Goal: Navigation & Orientation: Find specific page/section

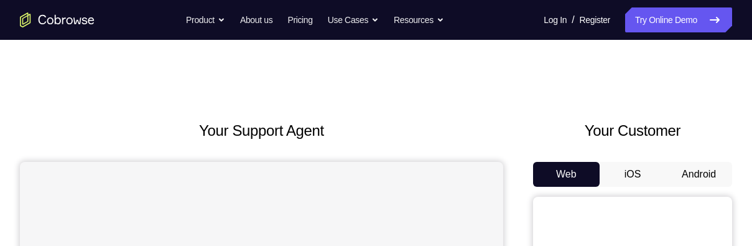
click at [689, 173] on button "Android" at bounding box center [698, 174] width 67 height 25
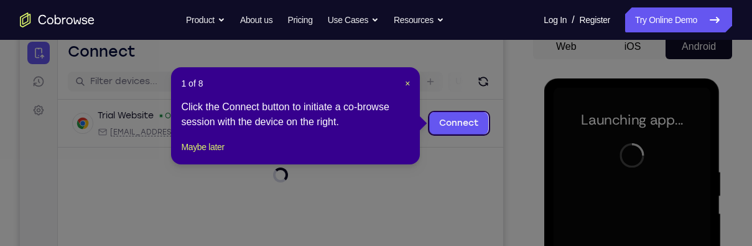
scroll to position [146, 0]
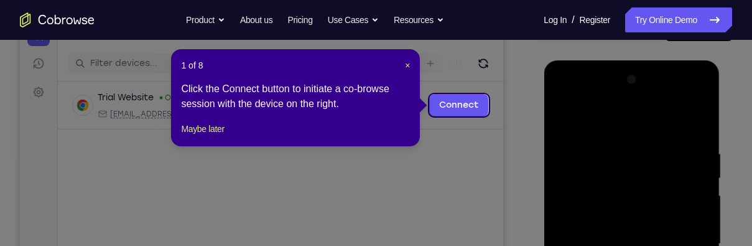
click at [198, 128] on div "1 of 8 × Click the Connect button to initiate a co-browse session with the devi…" at bounding box center [295, 97] width 249 height 97
click at [207, 136] on button "Maybe later" at bounding box center [202, 128] width 43 height 15
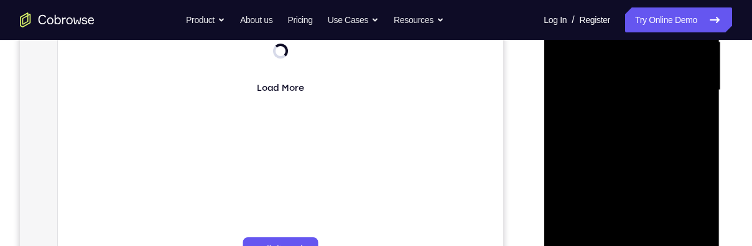
scroll to position [353, 0]
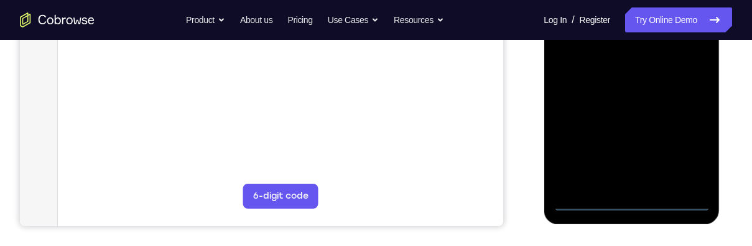
click at [632, 201] on div at bounding box center [631, 37] width 157 height 348
click at [686, 139] on div at bounding box center [631, 37] width 157 height 348
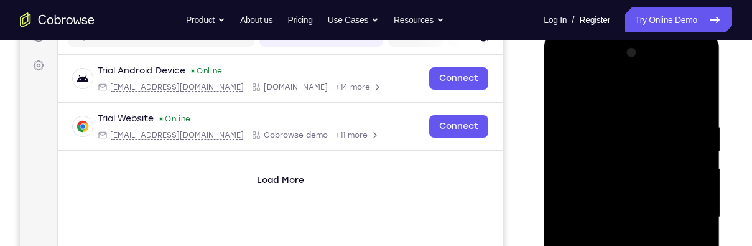
scroll to position [143, 0]
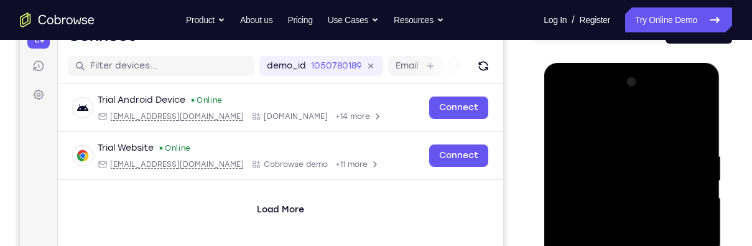
click at [652, 134] on div at bounding box center [631, 246] width 157 height 348
click at [682, 245] on div at bounding box center [631, 246] width 157 height 348
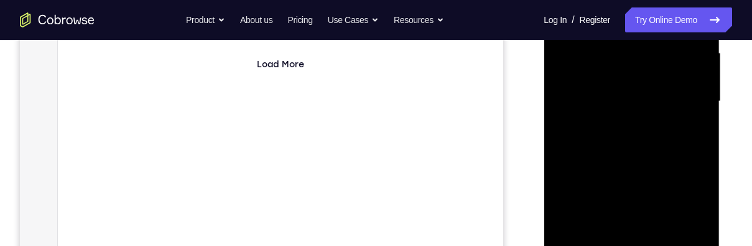
scroll to position [320, 0]
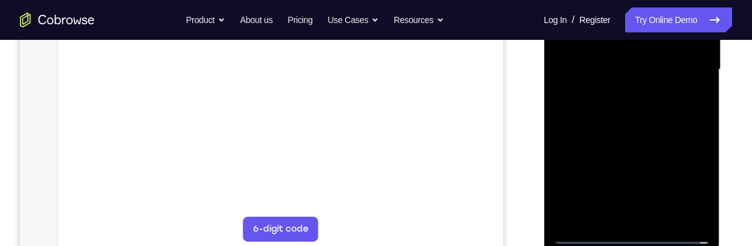
click at [661, 178] on div at bounding box center [631, 70] width 157 height 348
click at [623, 214] on div at bounding box center [631, 70] width 157 height 348
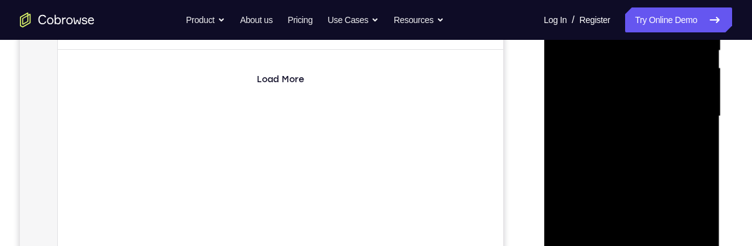
scroll to position [272, 0]
click at [680, 96] on div at bounding box center [631, 117] width 157 height 348
click at [678, 95] on div at bounding box center [631, 117] width 157 height 348
click at [685, 123] on div at bounding box center [631, 117] width 157 height 348
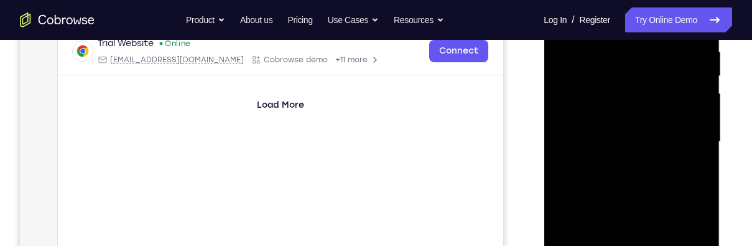
scroll to position [236, 0]
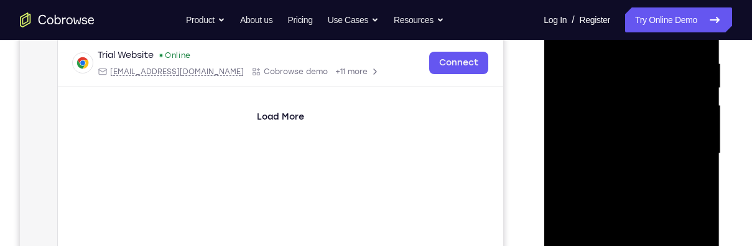
click at [680, 191] on div at bounding box center [631, 153] width 157 height 348
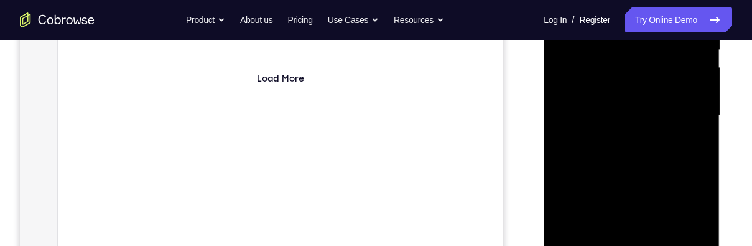
scroll to position [274, 0]
click at [677, 149] on div at bounding box center [631, 115] width 157 height 348
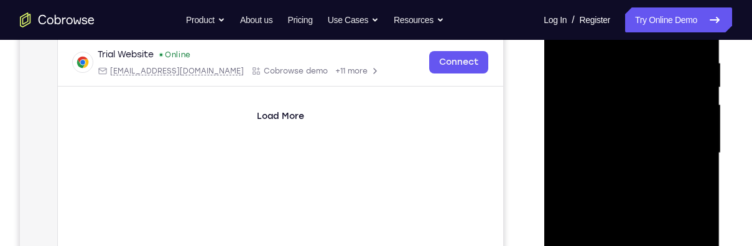
scroll to position [234, 0]
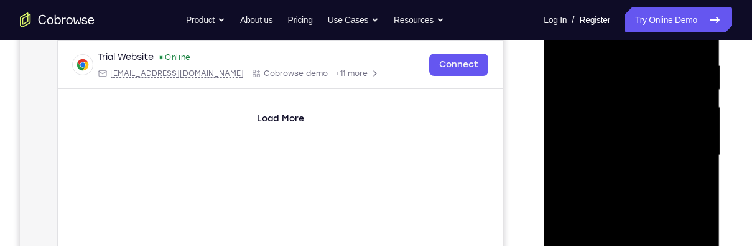
click at [678, 195] on div at bounding box center [631, 155] width 157 height 348
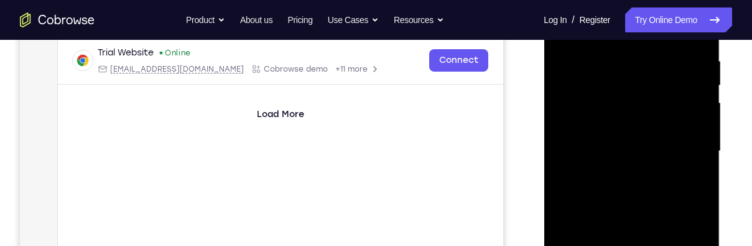
scroll to position [239, 0]
click at [667, 200] on div at bounding box center [631, 150] width 157 height 348
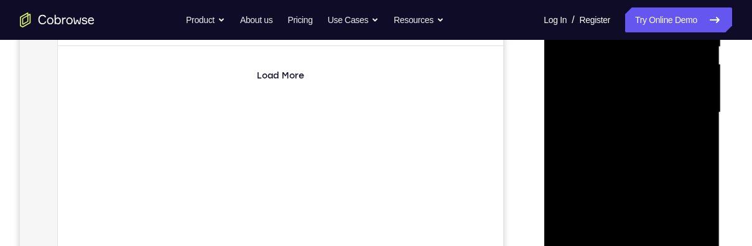
scroll to position [277, 0]
click at [696, 162] on div at bounding box center [631, 112] width 157 height 348
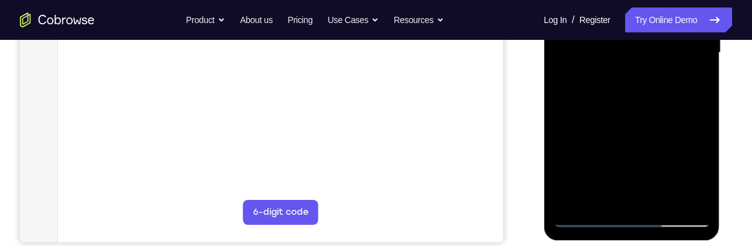
scroll to position [348, 0]
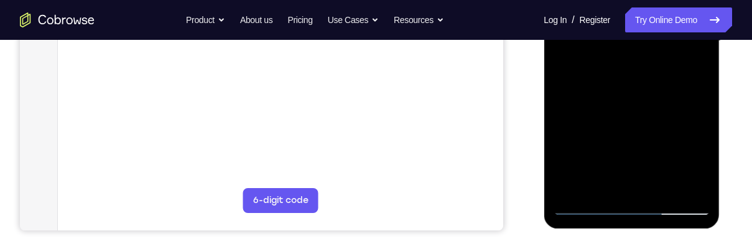
click at [666, 183] on div at bounding box center [631, 41] width 157 height 348
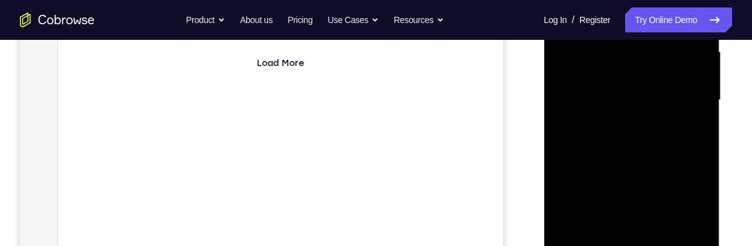
scroll to position [284, 0]
click at [655, 168] on div at bounding box center [631, 105] width 157 height 348
click at [672, 152] on div at bounding box center [631, 105] width 157 height 348
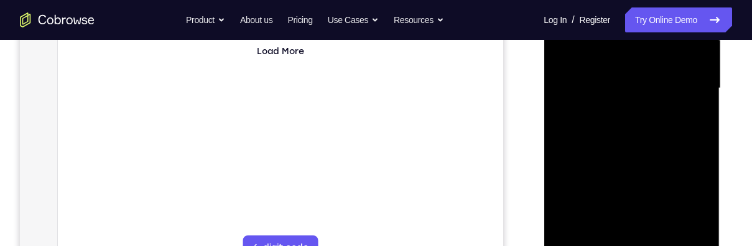
scroll to position [303, 0]
click at [678, 188] on div at bounding box center [631, 86] width 157 height 348
click at [690, 190] on div at bounding box center [631, 86] width 157 height 348
click at [693, 121] on div at bounding box center [631, 86] width 157 height 348
click at [692, 119] on div at bounding box center [631, 86] width 157 height 348
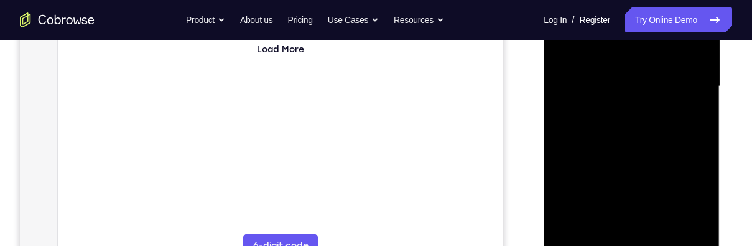
click at [693, 119] on div at bounding box center [631, 86] width 157 height 348
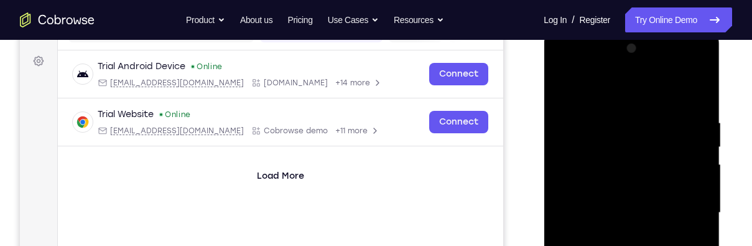
scroll to position [175, 0]
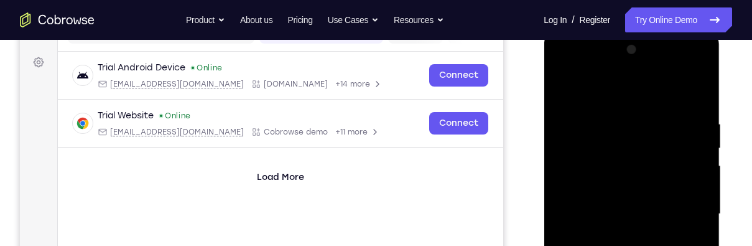
click at [559, 90] on div at bounding box center [631, 214] width 157 height 348
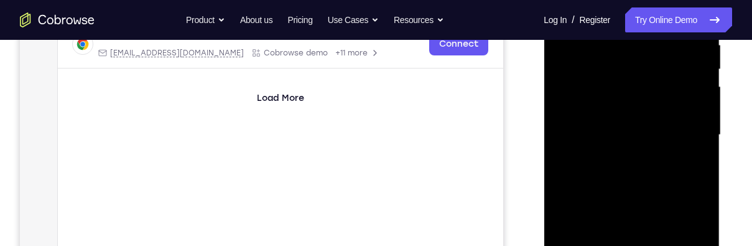
scroll to position [258, 0]
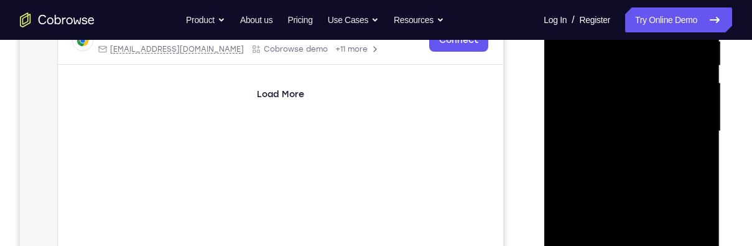
click at [677, 124] on div at bounding box center [631, 131] width 157 height 348
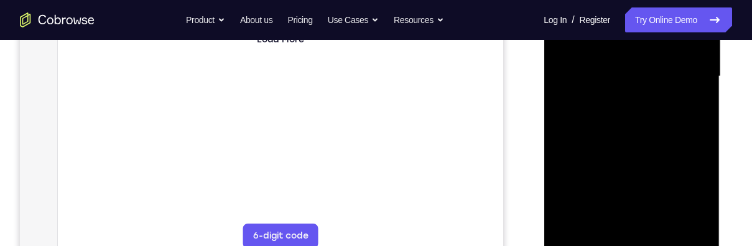
scroll to position [315, 0]
click at [647, 172] on div at bounding box center [631, 75] width 157 height 348
click at [654, 192] on div at bounding box center [631, 75] width 157 height 348
click at [660, 193] on div at bounding box center [631, 75] width 157 height 348
click at [581, 108] on div at bounding box center [631, 75] width 157 height 348
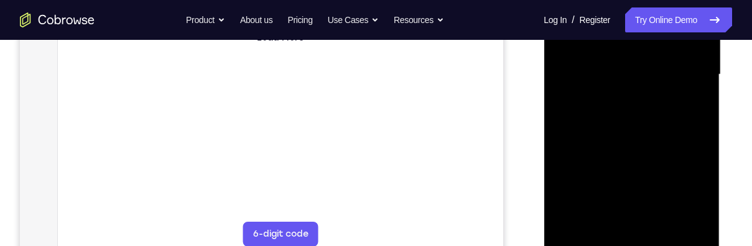
click at [705, 194] on div at bounding box center [631, 75] width 157 height 348
click at [639, 108] on div at bounding box center [631, 75] width 157 height 348
click at [698, 198] on div at bounding box center [631, 75] width 157 height 348
click at [695, 204] on div at bounding box center [631, 75] width 157 height 348
click at [692, 109] on div at bounding box center [631, 75] width 157 height 348
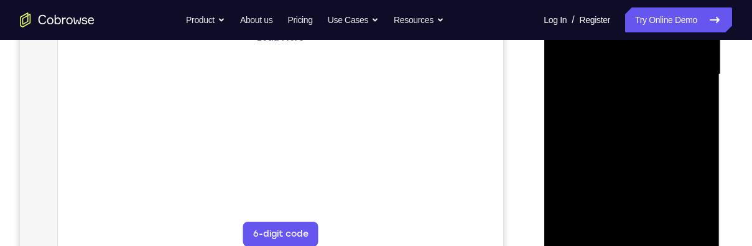
click at [696, 195] on div at bounding box center [631, 75] width 157 height 348
click at [693, 107] on div at bounding box center [631, 75] width 157 height 348
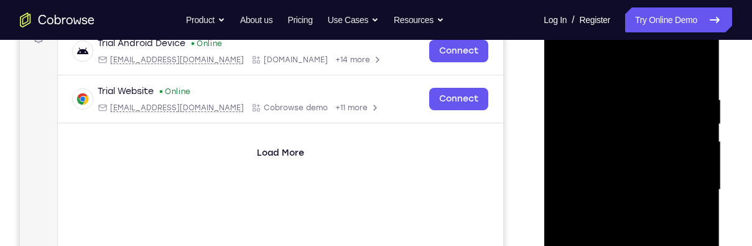
scroll to position [199, 0]
click at [565, 68] on div at bounding box center [631, 190] width 157 height 348
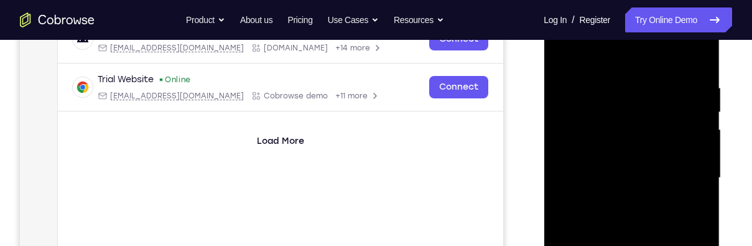
scroll to position [210, 0]
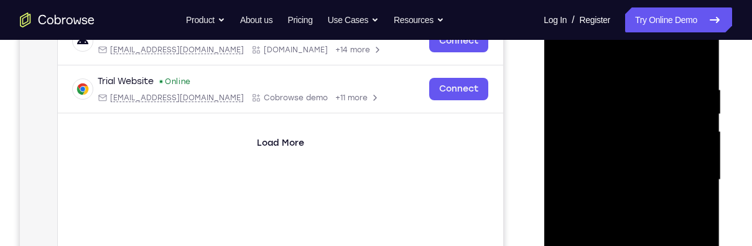
click at [561, 55] on div at bounding box center [631, 180] width 157 height 348
click at [622, 73] on div at bounding box center [631, 180] width 157 height 348
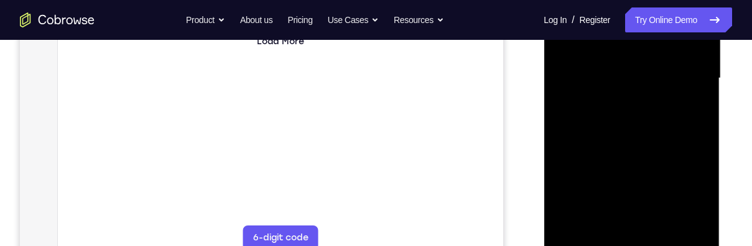
scroll to position [199, 0]
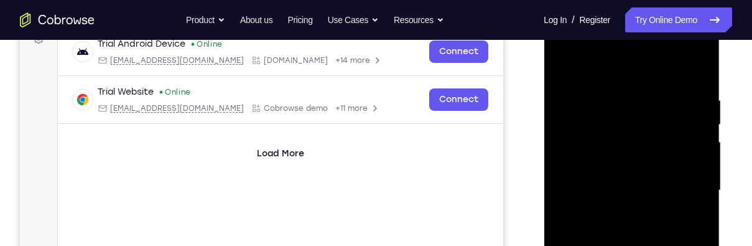
click at [694, 71] on div at bounding box center [631, 190] width 157 height 348
click at [648, 92] on div at bounding box center [631, 190] width 157 height 348
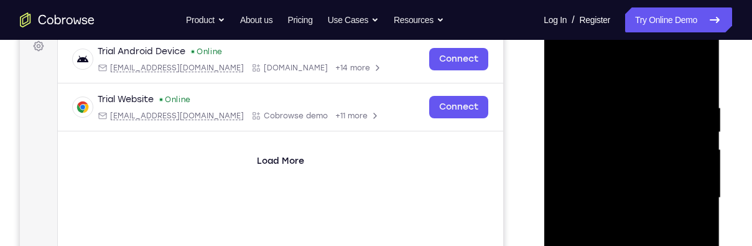
scroll to position [190, 0]
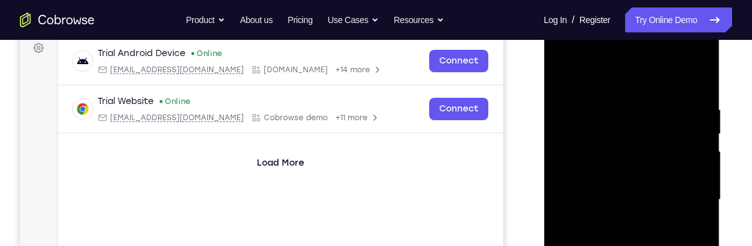
click at [697, 175] on div at bounding box center [631, 199] width 157 height 348
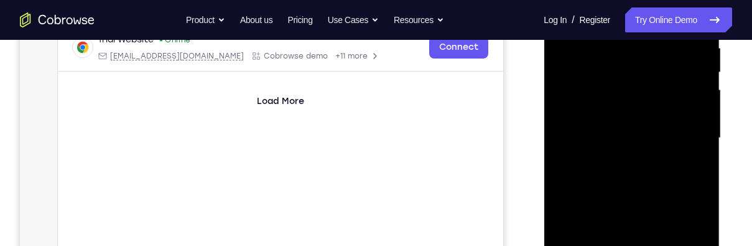
scroll to position [247, 0]
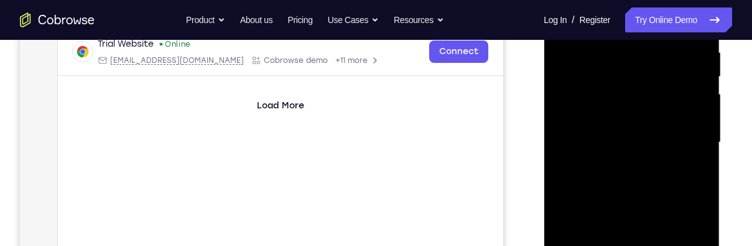
click at [560, 177] on div at bounding box center [631, 142] width 157 height 348
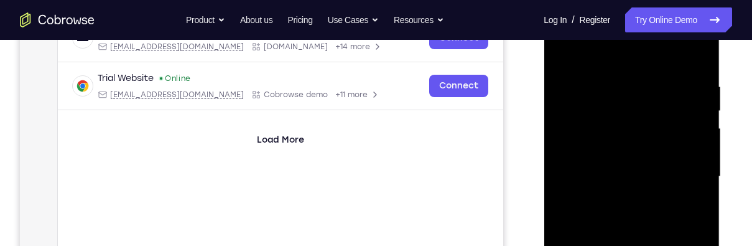
scroll to position [211, 0]
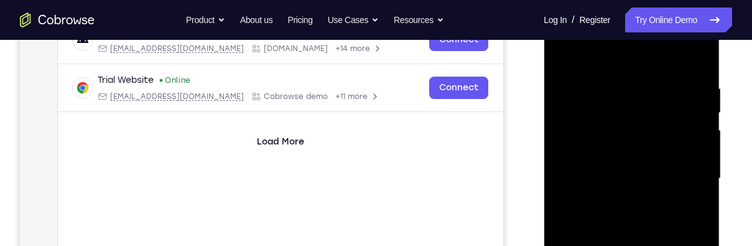
click at [695, 161] on div at bounding box center [631, 178] width 157 height 348
click at [690, 158] on div at bounding box center [631, 178] width 157 height 348
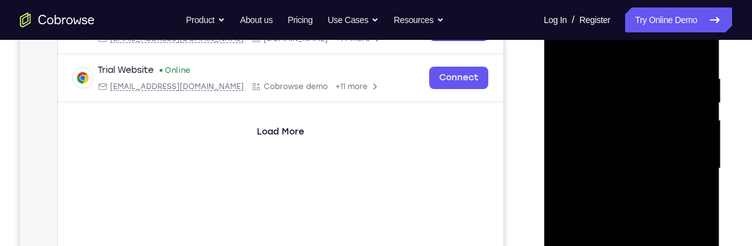
scroll to position [221, 0]
click at [693, 164] on div at bounding box center [631, 168] width 157 height 348
click at [694, 160] on div at bounding box center [631, 168] width 157 height 348
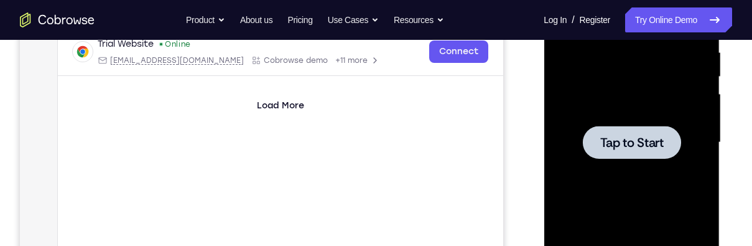
scroll to position [253, 0]
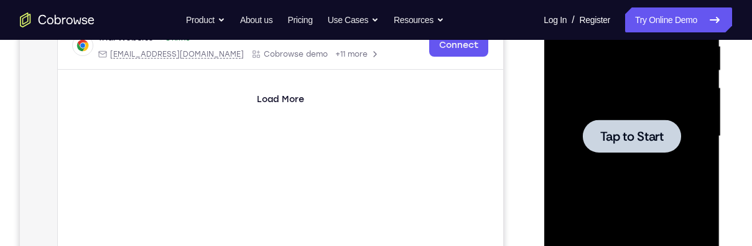
click at [632, 155] on div at bounding box center [631, 136] width 157 height 348
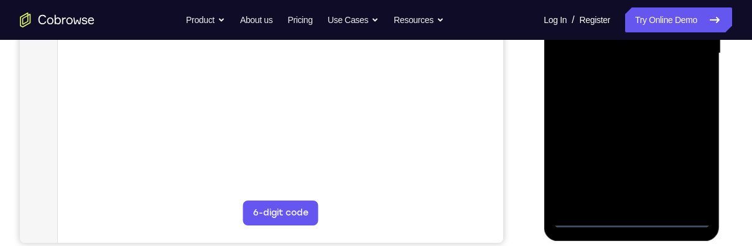
scroll to position [353, 0]
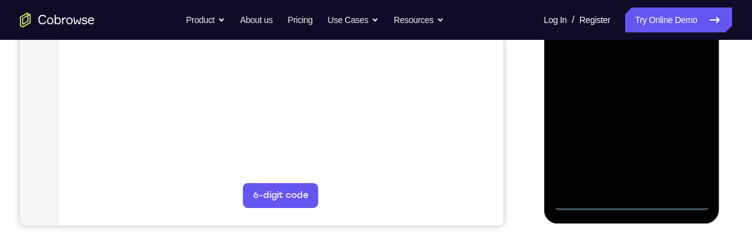
click at [630, 199] on div at bounding box center [631, 36] width 157 height 348
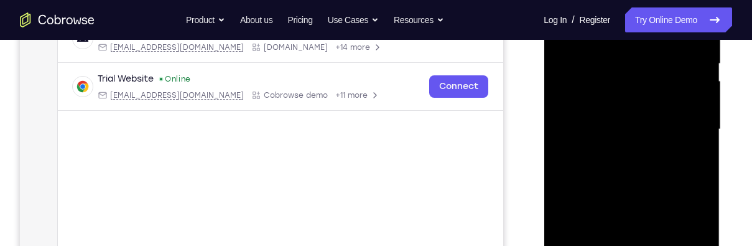
scroll to position [292, 0]
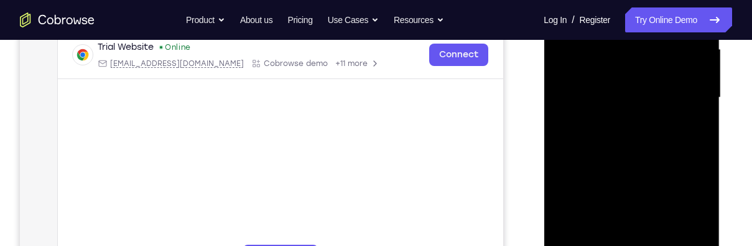
click at [680, 211] on div at bounding box center [631, 98] width 157 height 348
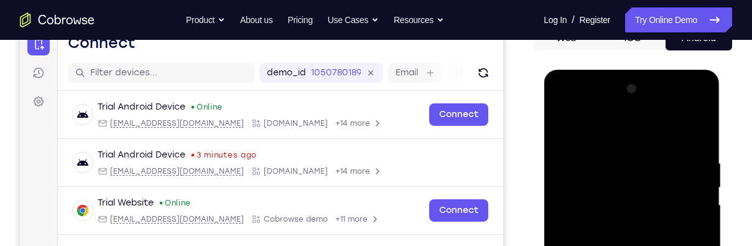
scroll to position [134, 0]
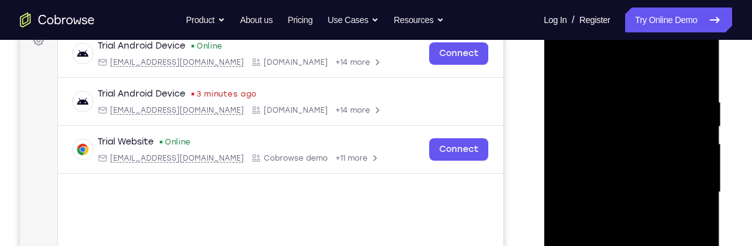
scroll to position [219, 0]
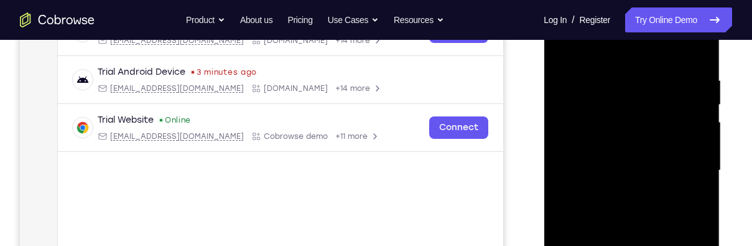
click at [640, 101] on div at bounding box center [631, 170] width 157 height 348
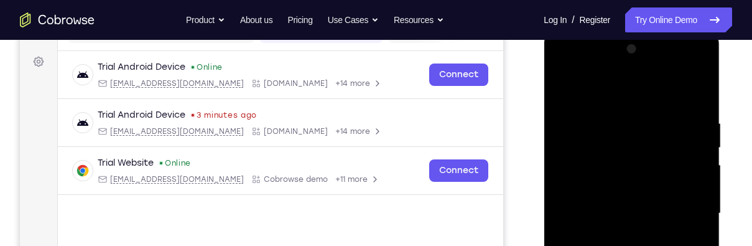
scroll to position [175, 0]
click at [559, 146] on div at bounding box center [631, 214] width 157 height 348
click at [553, 175] on div at bounding box center [631, 214] width 157 height 348
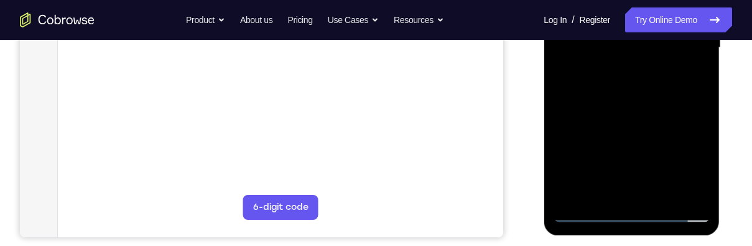
scroll to position [363, 0]
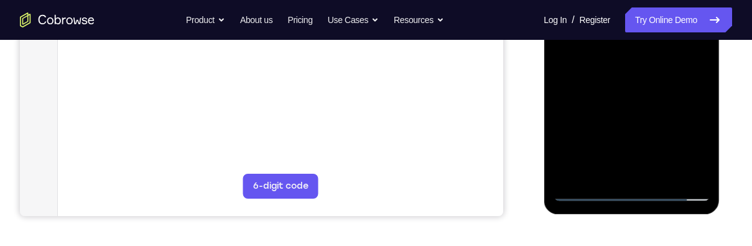
click at [593, 104] on div at bounding box center [631, 27] width 157 height 348
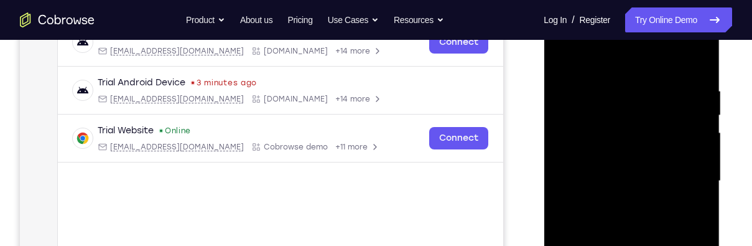
scroll to position [207, 0]
click at [620, 79] on div at bounding box center [631, 182] width 157 height 348
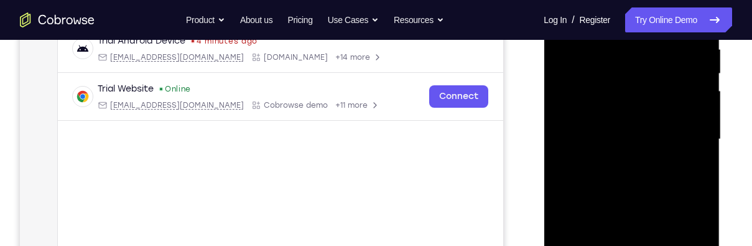
scroll to position [0, 0]
